Goal: Task Accomplishment & Management: Use online tool/utility

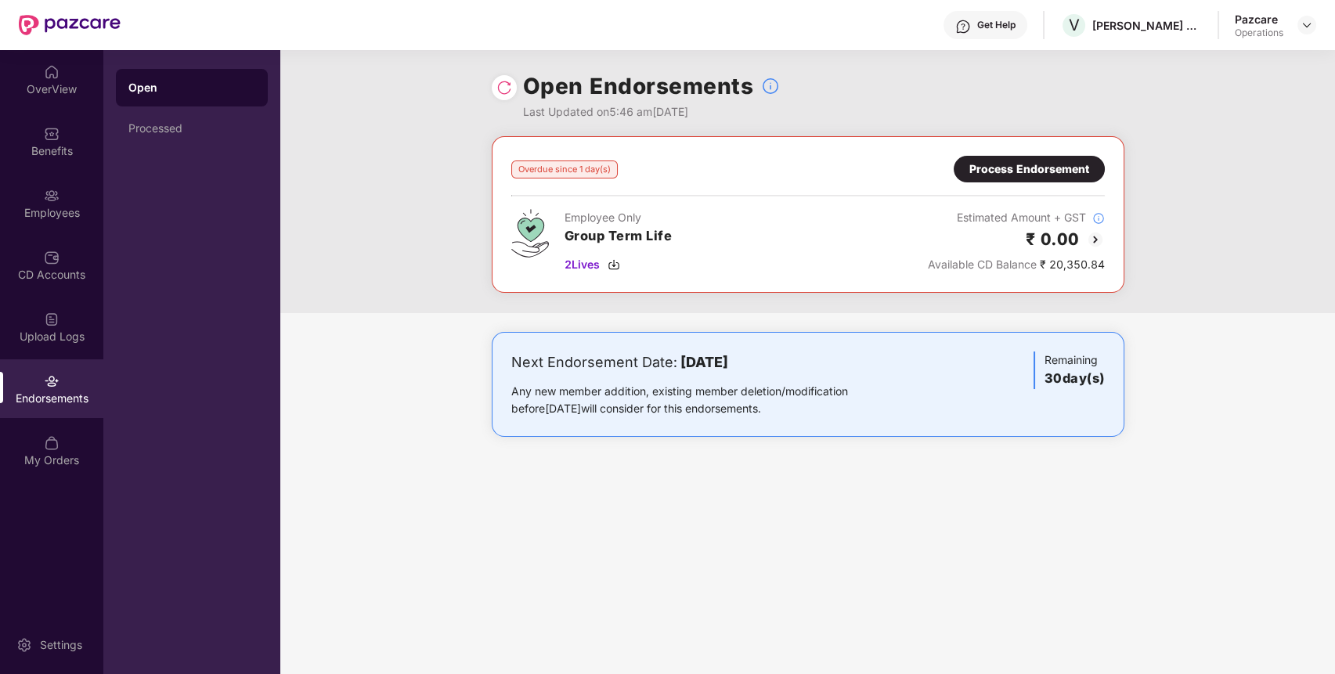
click at [988, 178] on div "Process Endorsement" at bounding box center [1029, 169] width 151 height 27
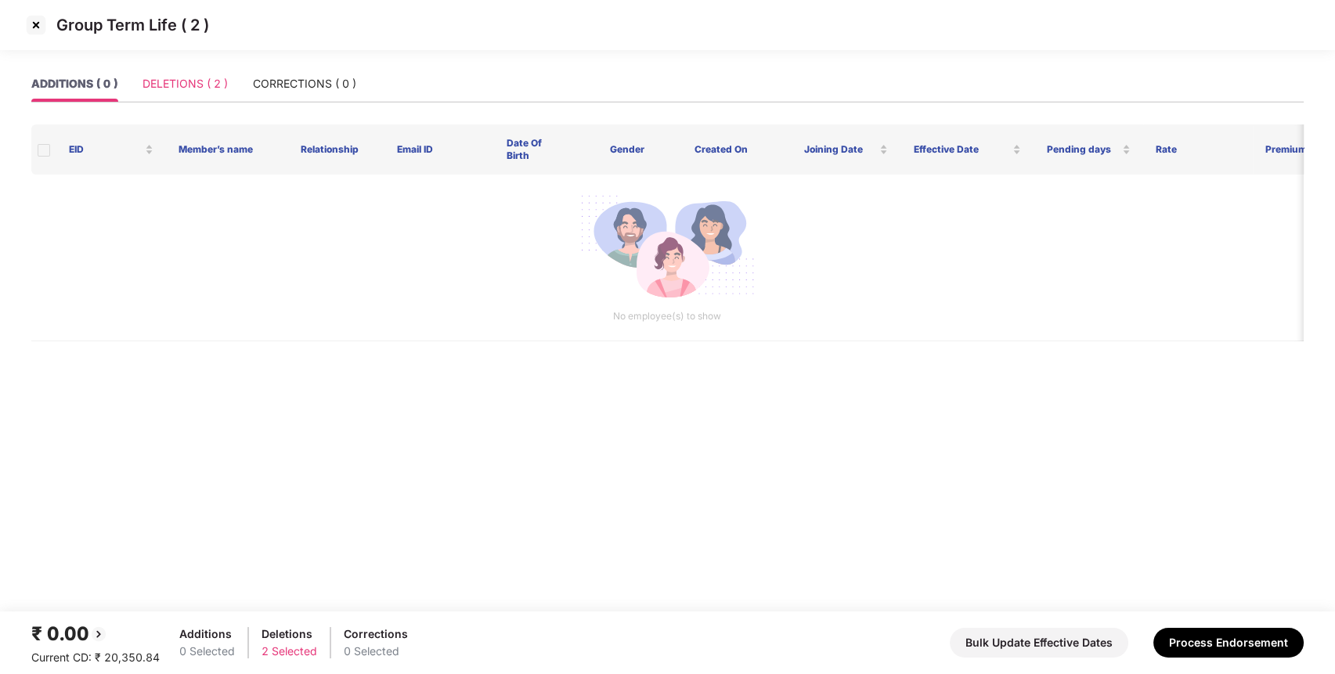
click at [194, 66] on div "DELETIONS ( 2 )" at bounding box center [184, 84] width 85 height 36
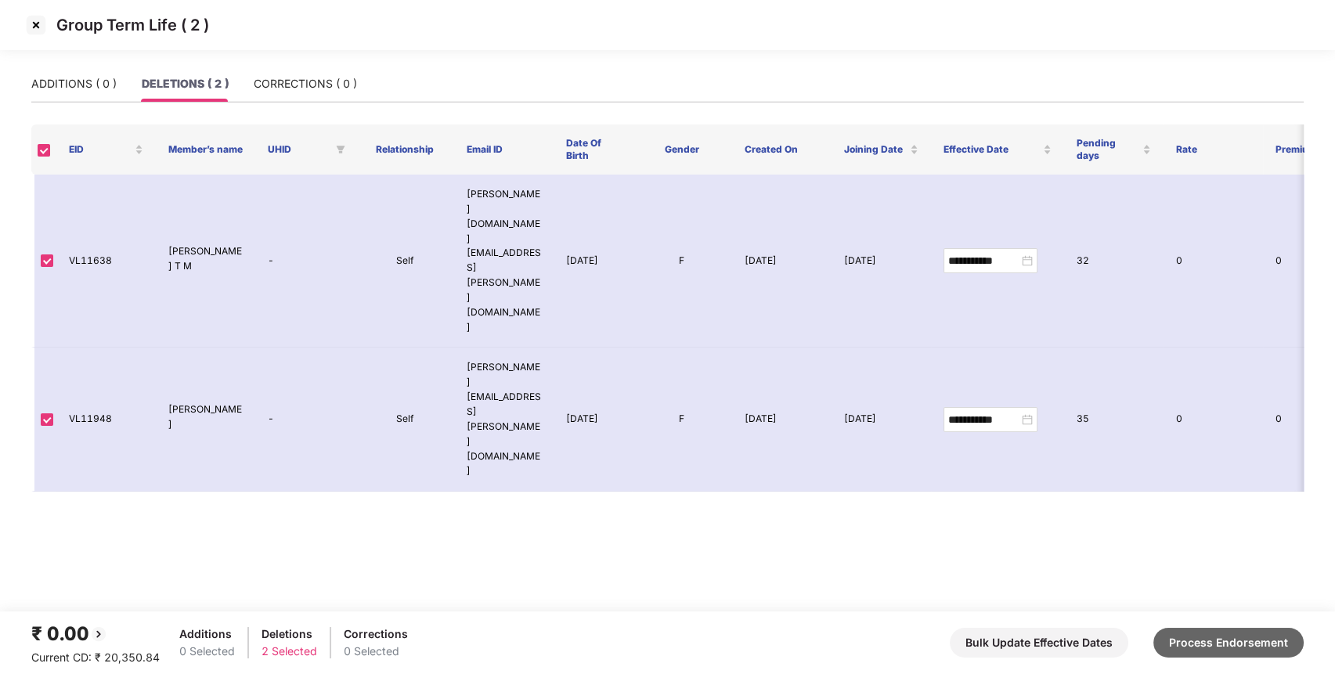
click at [1205, 631] on button "Process Endorsement" at bounding box center [1228, 643] width 150 height 30
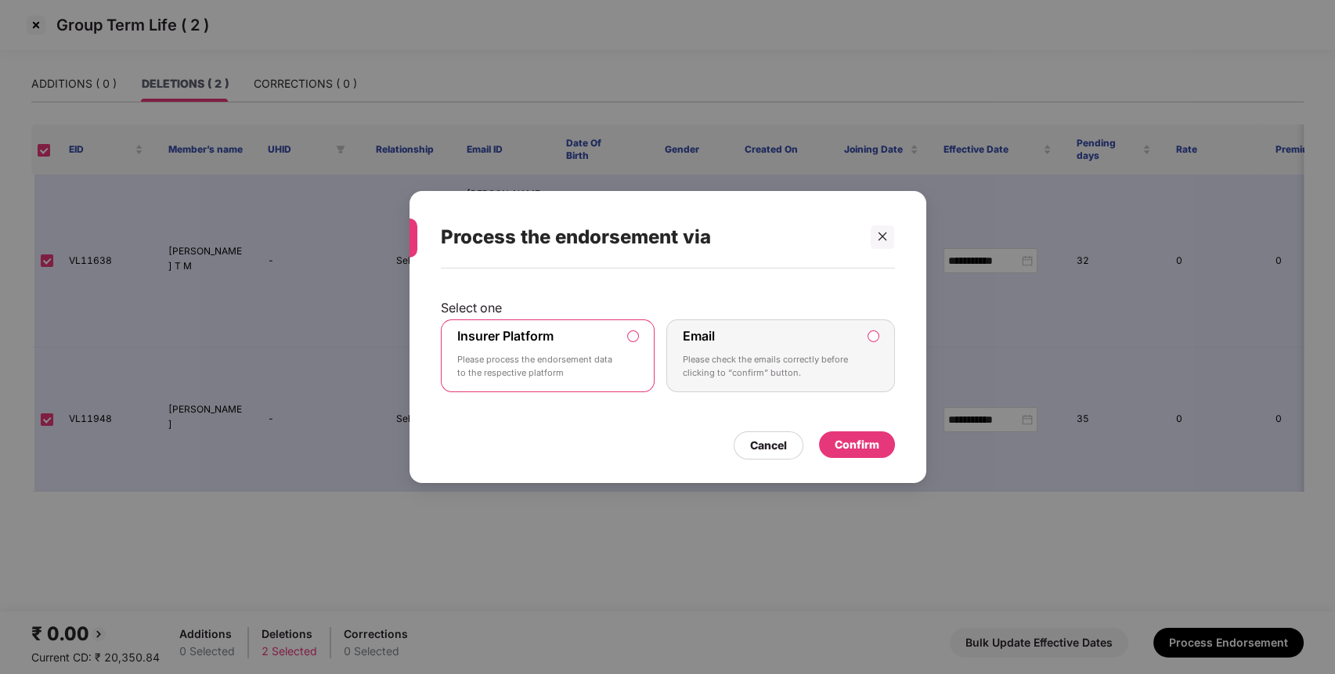
click at [849, 434] on div "Confirm" at bounding box center [857, 444] width 76 height 27
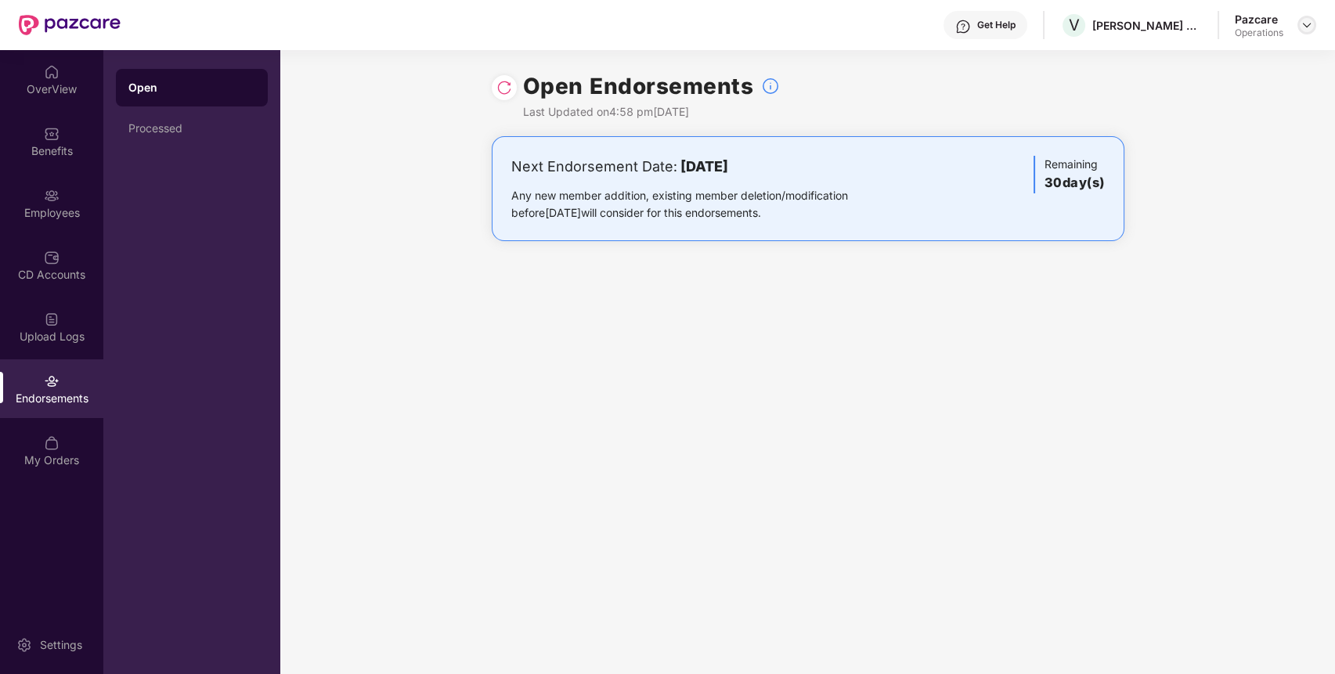
click at [1305, 22] on img at bounding box center [1306, 25] width 13 height 13
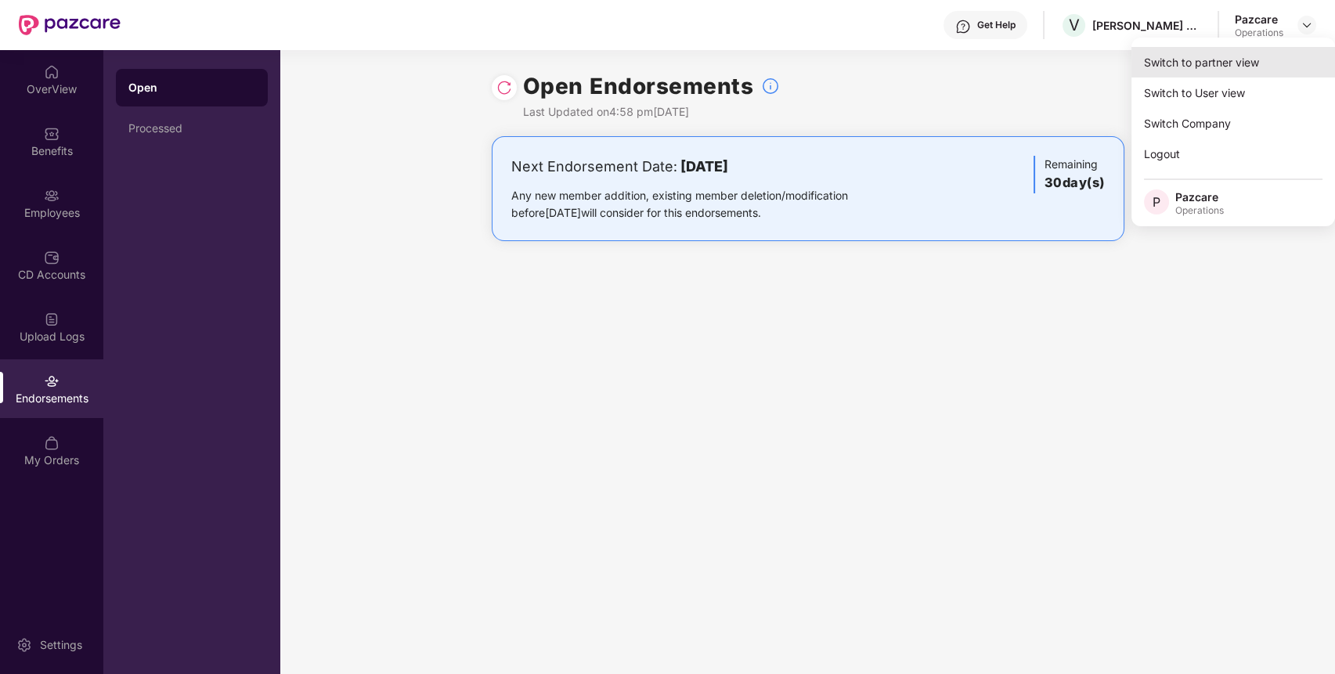
click at [1160, 51] on div "Switch to partner view" at bounding box center [1233, 62] width 204 height 31
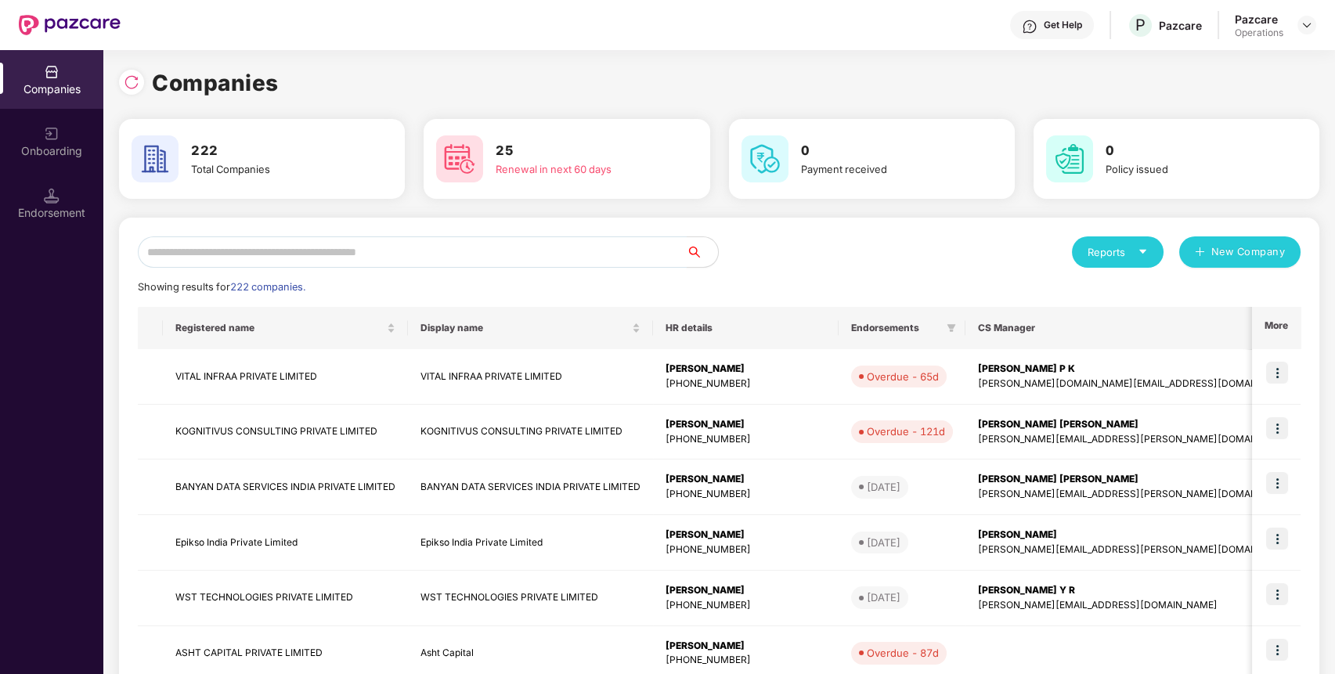
paste input "********"
click at [557, 241] on input "text" at bounding box center [412, 251] width 549 height 31
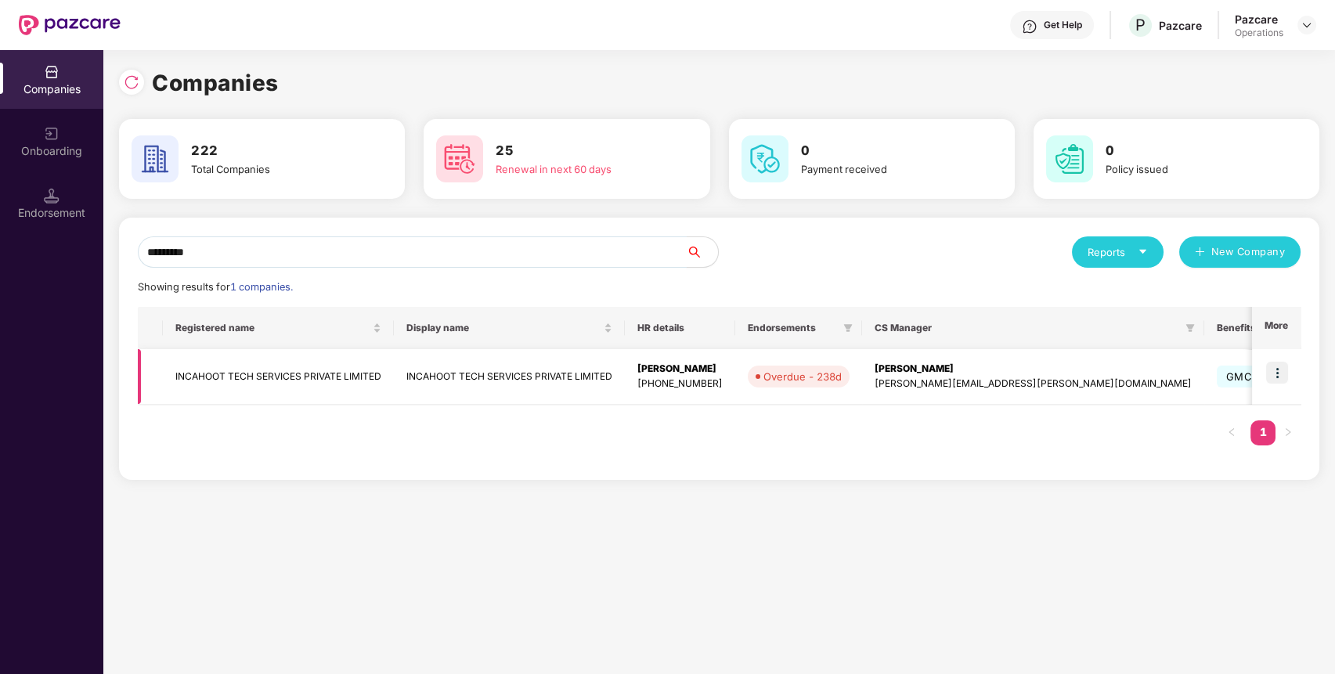
type input "********"
click at [1269, 370] on img at bounding box center [1277, 373] width 22 height 22
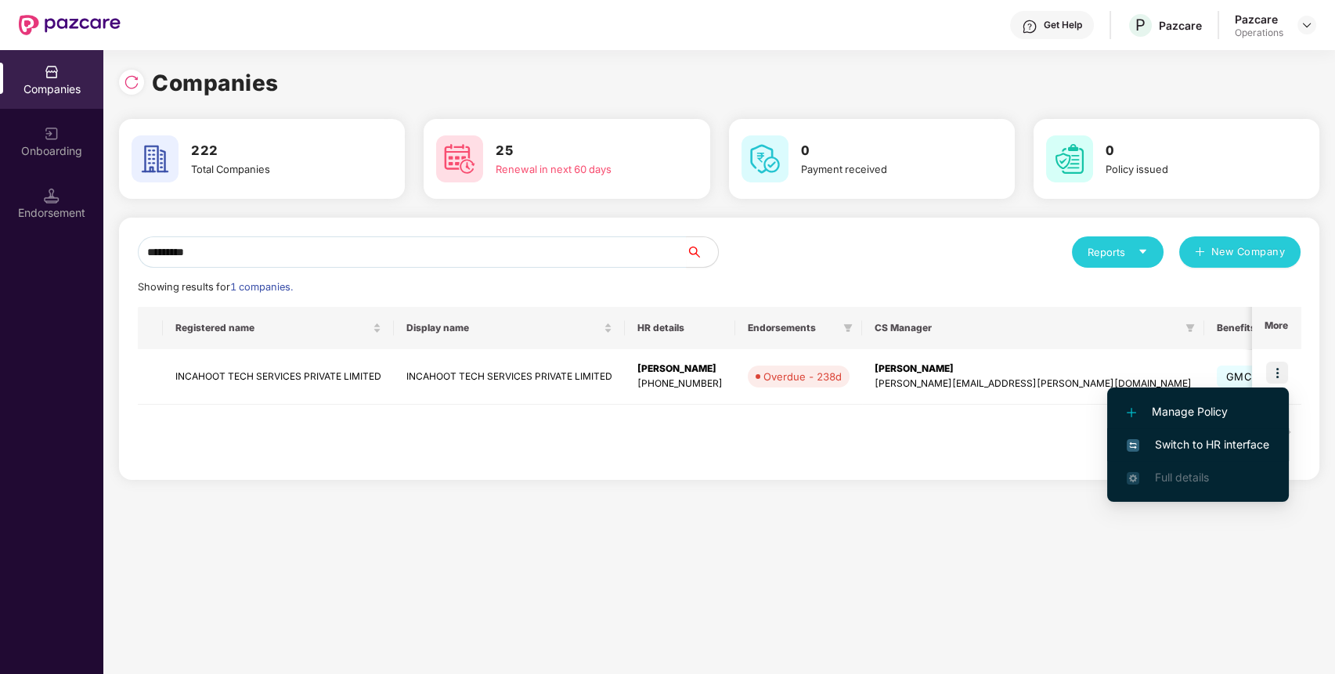
click at [1160, 439] on span "Switch to HR interface" at bounding box center [1198, 444] width 142 height 17
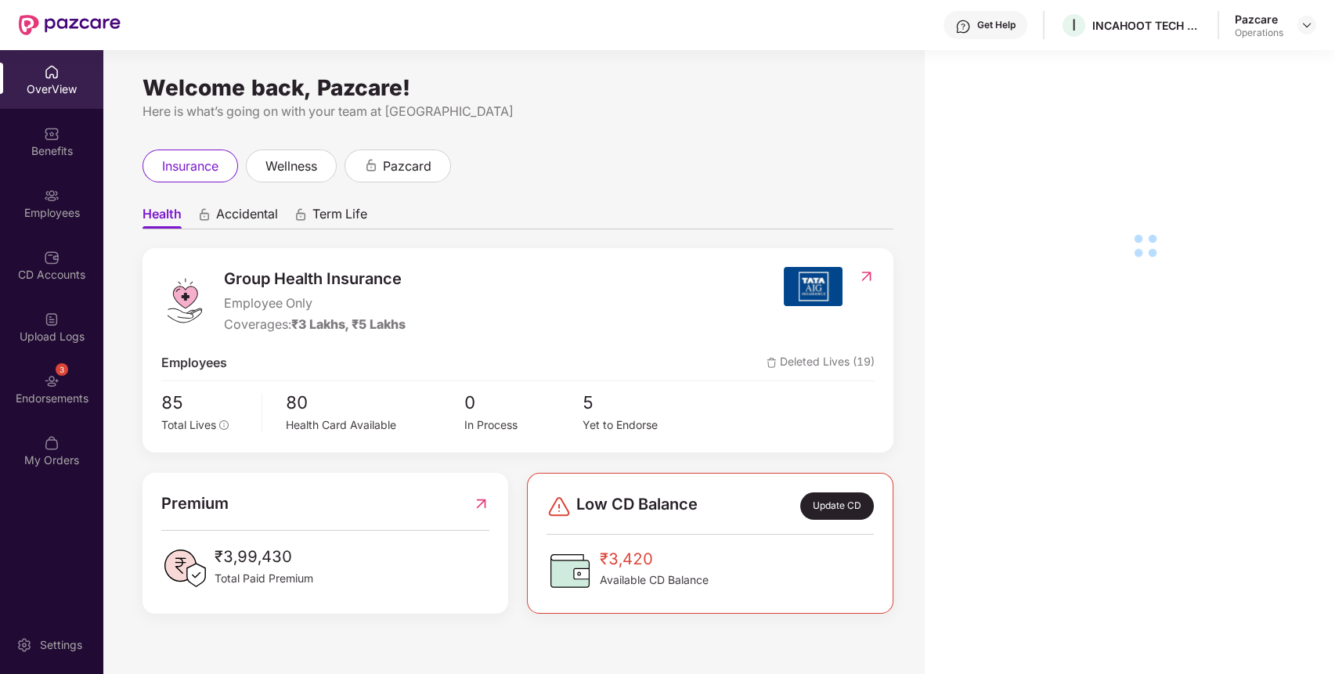
click at [56, 375] on img at bounding box center [52, 381] width 16 height 16
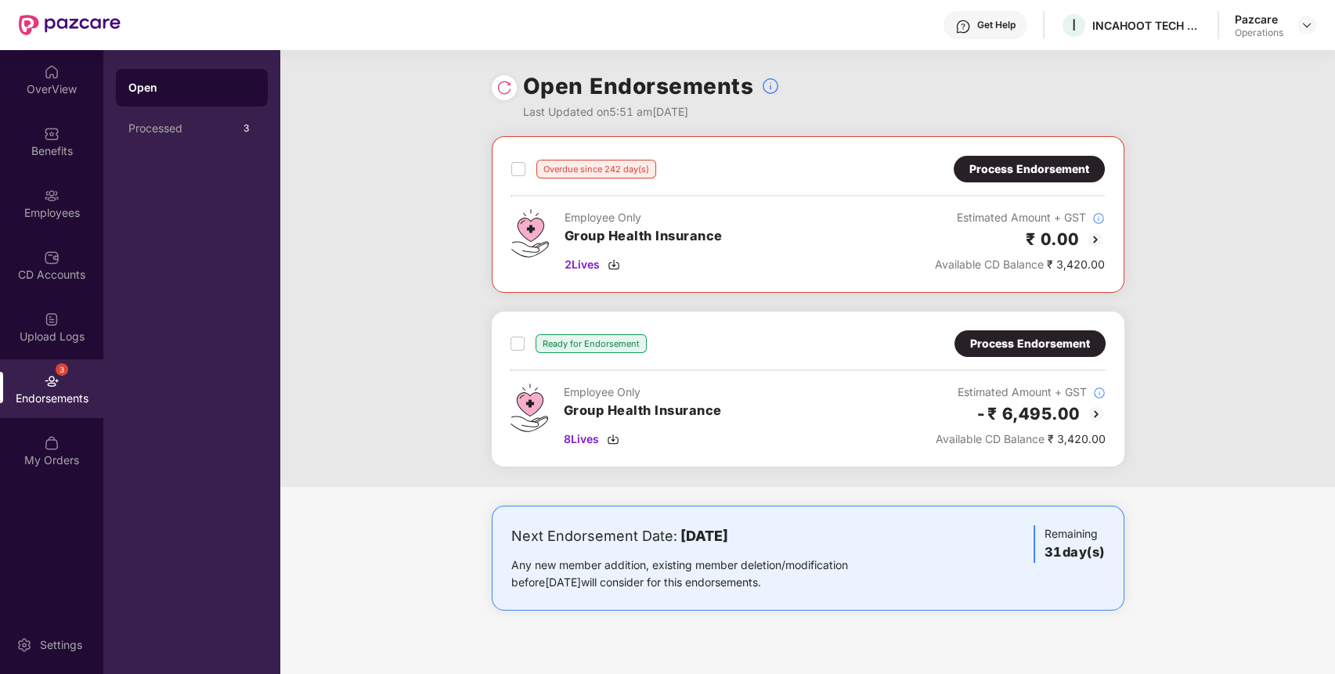
click at [1095, 409] on img at bounding box center [1096, 414] width 19 height 19
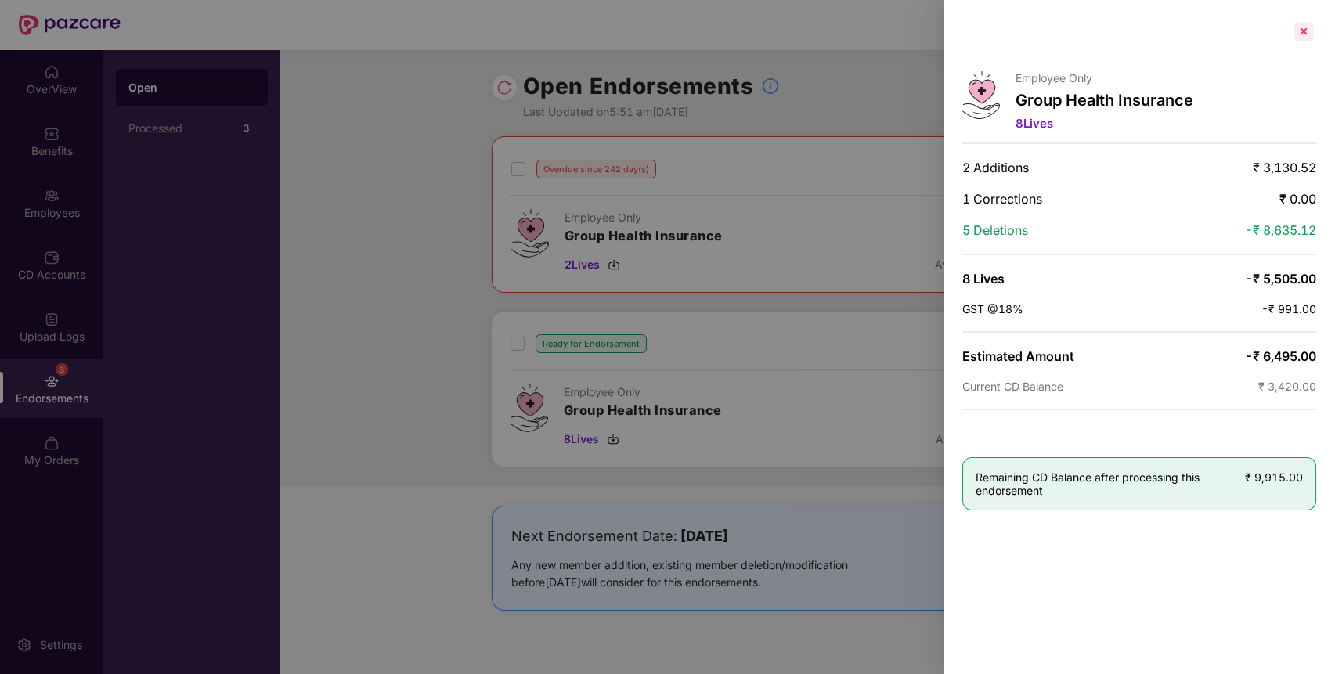
click at [1305, 28] on div at bounding box center [1303, 31] width 25 height 25
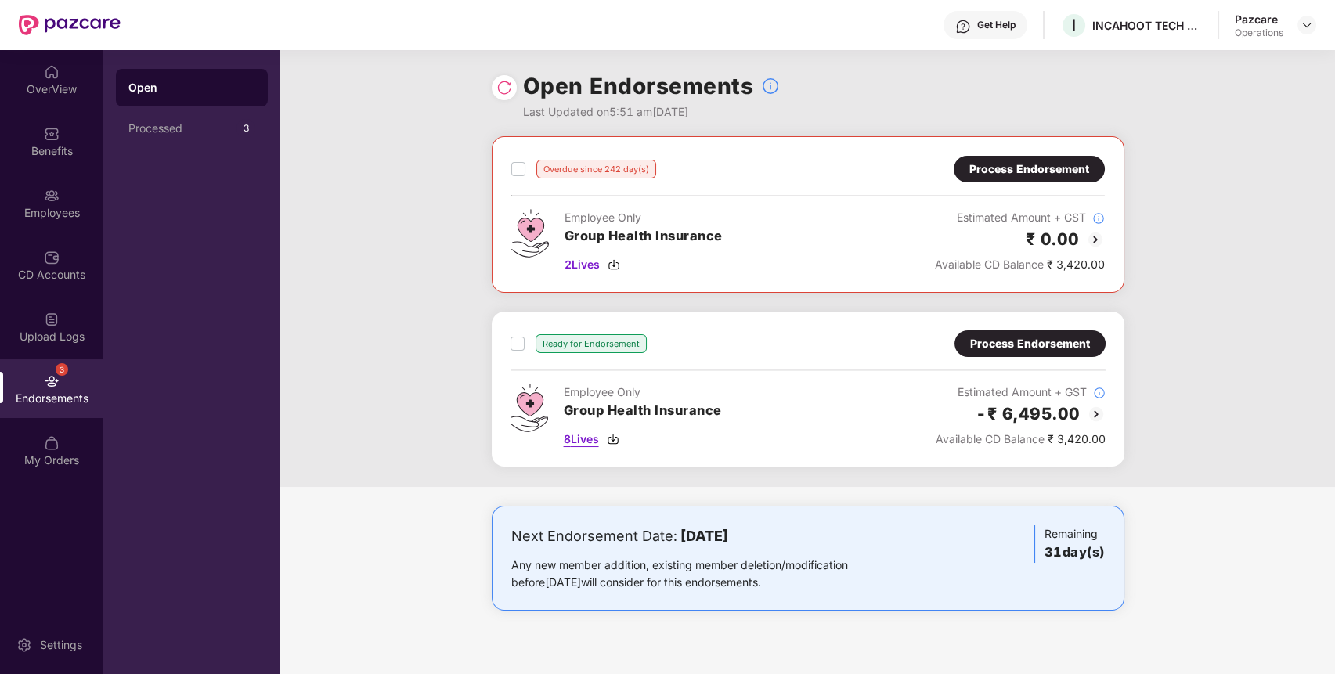
click at [612, 437] on img at bounding box center [613, 439] width 13 height 13
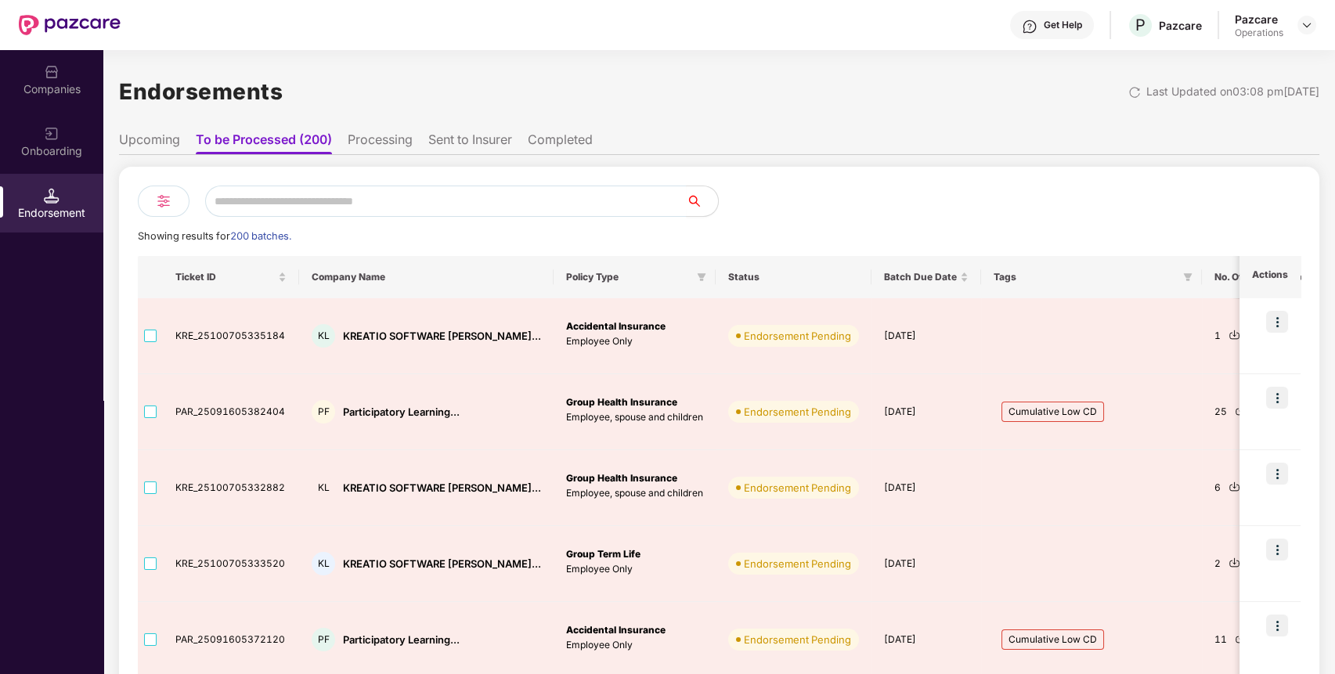
scroll to position [457, 0]
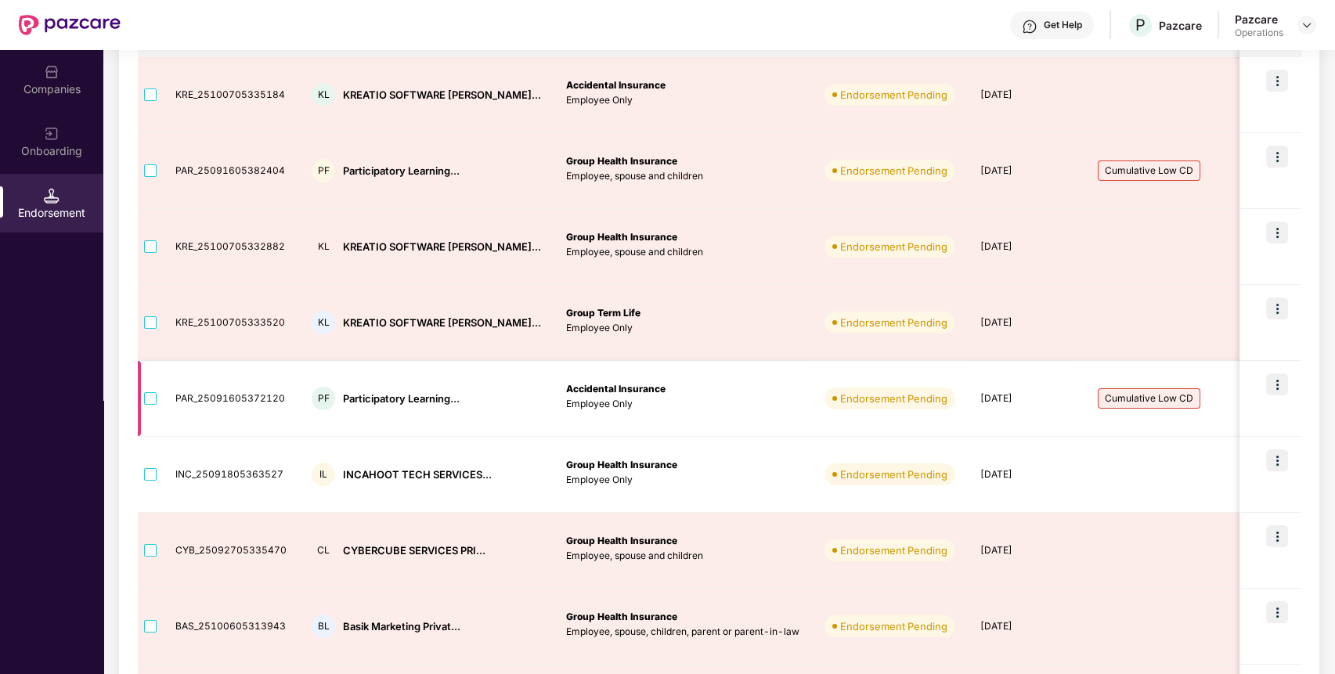
scroll to position [242, 0]
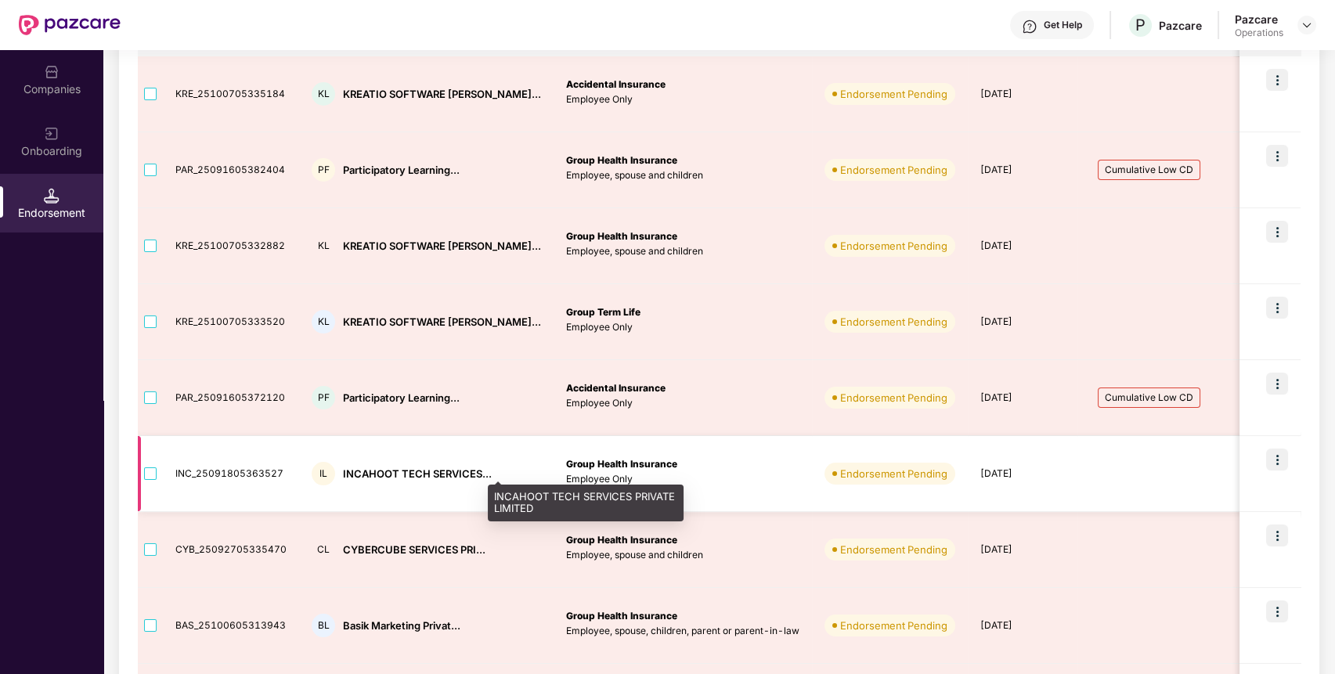
click at [451, 472] on div "INCAHOOT TECH SERVICES..." at bounding box center [417, 474] width 149 height 15
click at [365, 474] on div "INCAHOOT TECH SERVICES..." at bounding box center [417, 474] width 149 height 15
copy div "INCAHOOT"
